Goal: Check status: Check status

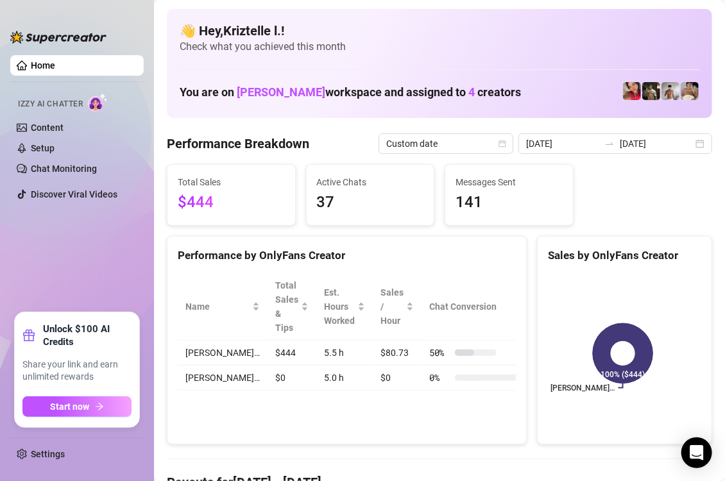
click at [628, 176] on div "Total Sales $444 Active Chats 37 Messages Sent 141" at bounding box center [439, 195] width 555 height 62
click at [552, 140] on input "[DATE]" at bounding box center [562, 144] width 73 height 14
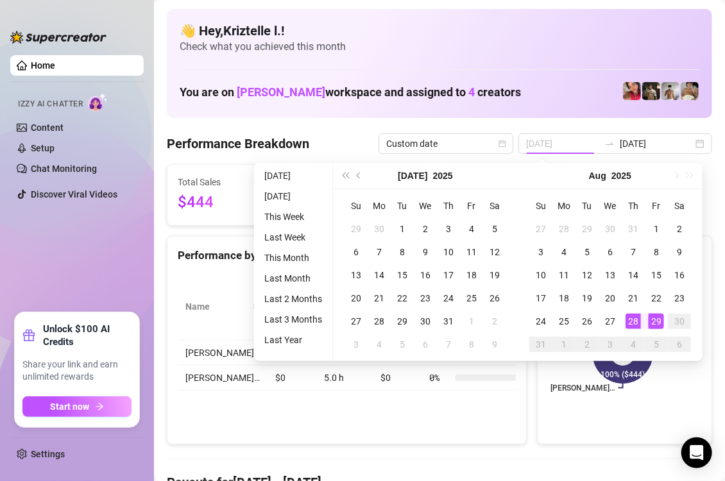
click at [641, 319] on td "28" at bounding box center [632, 321] width 23 height 23
type input "[DATE]"
click at [659, 324] on div "29" at bounding box center [655, 321] width 15 height 15
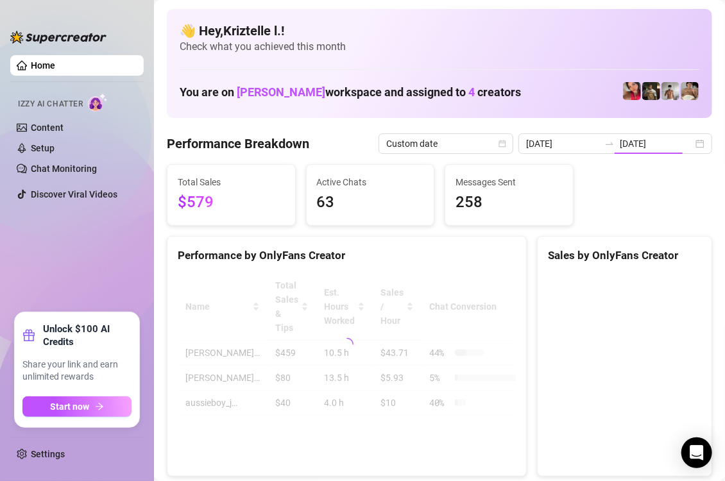
type input "[DATE]"
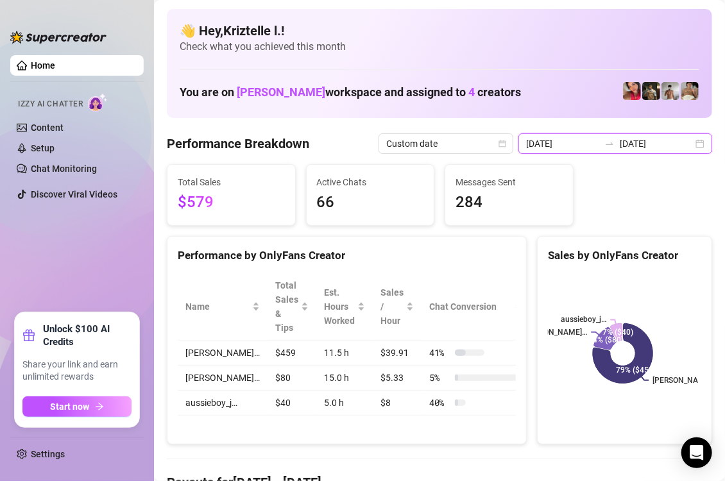
click at [574, 149] on input "[DATE]" at bounding box center [562, 144] width 73 height 14
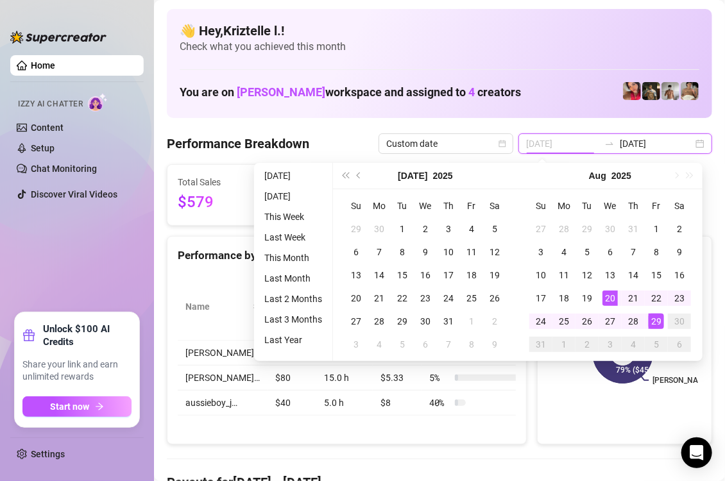
type input "[DATE]"
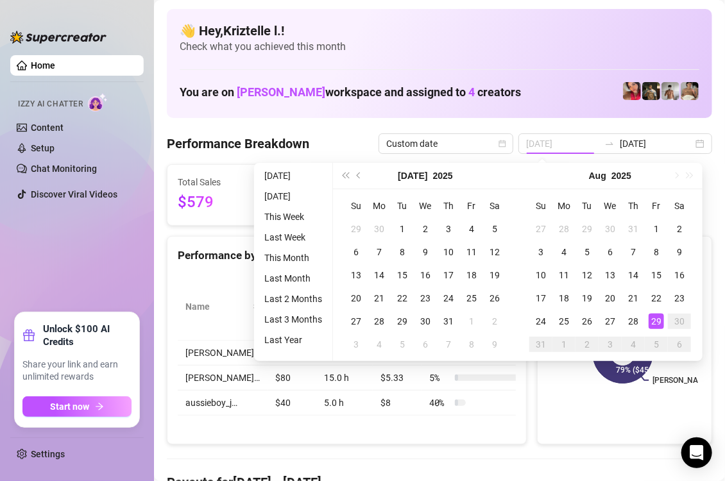
click at [654, 323] on div "29" at bounding box center [655, 321] width 15 height 15
type input "[DATE]"
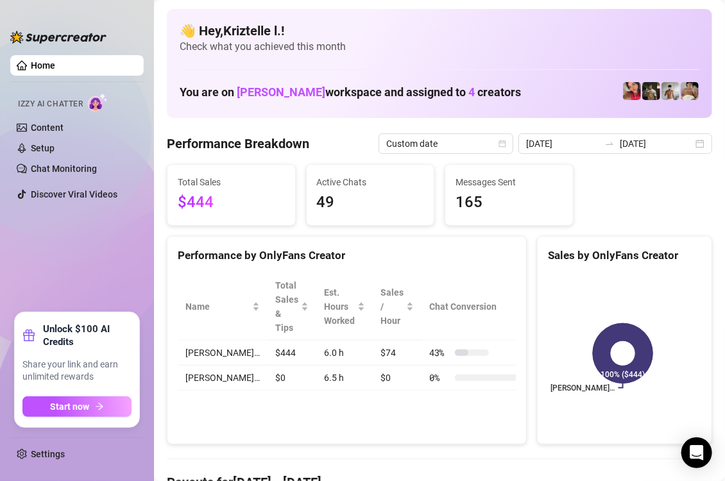
click at [260, 236] on div "Performance by OnlyFans Creator Name Total Sales & Tips Est. Hours Worked Sales…" at bounding box center [347, 340] width 360 height 209
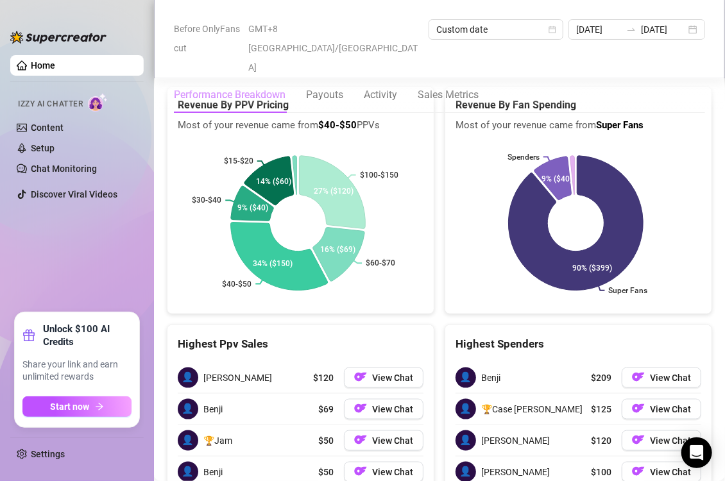
scroll to position [2293, 0]
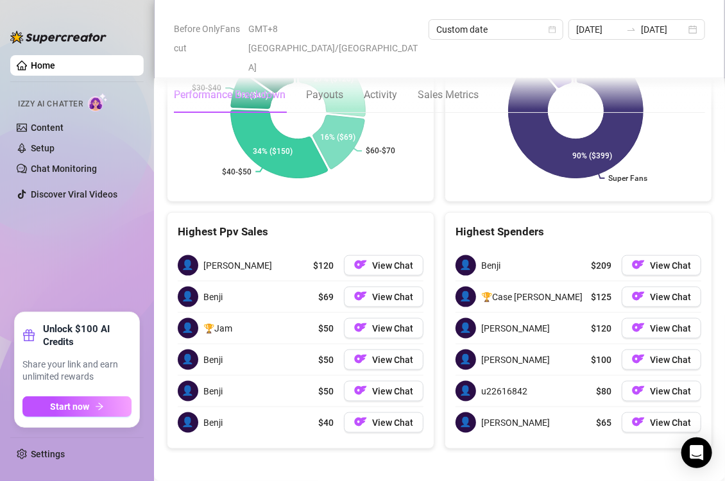
click at [476, 188] on div "Super Fans Spenders 90% ($399) 9% ($40)" at bounding box center [578, 113] width 246 height 164
